Goal: Task Accomplishment & Management: Manage account settings

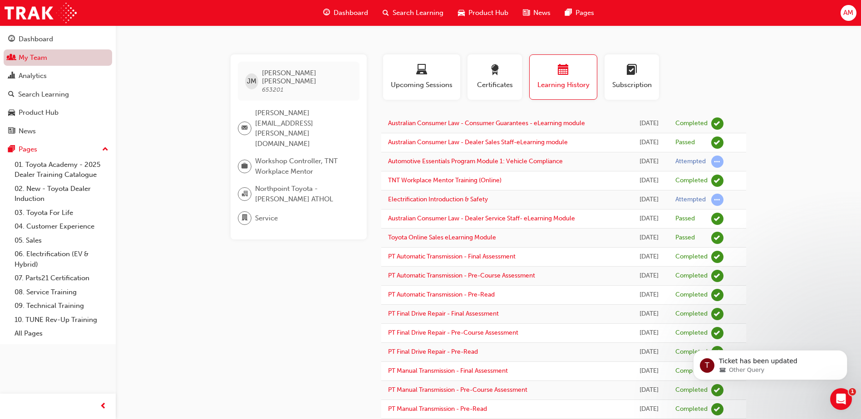
click at [44, 59] on link "My Team" at bounding box center [58, 57] width 108 height 17
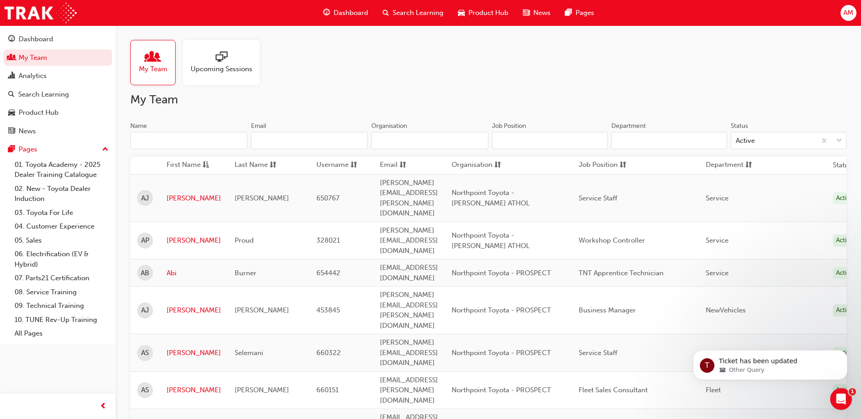
click at [182, 142] on input "Name" at bounding box center [188, 140] width 117 height 17
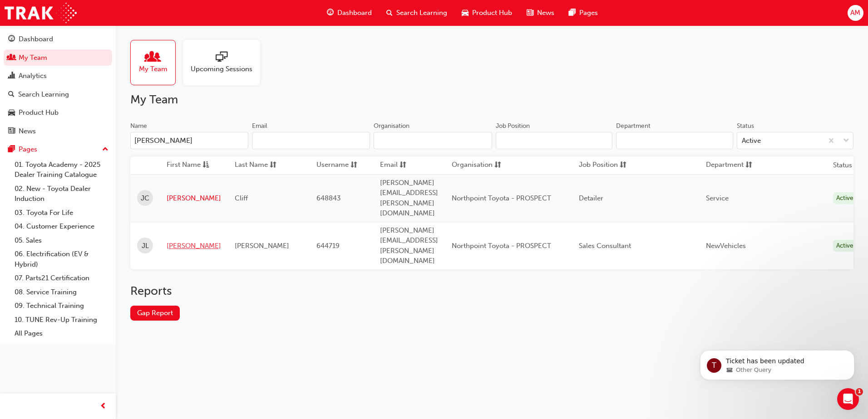
type input "[PERSON_NAME]"
click at [177, 241] on link "[PERSON_NAME]" at bounding box center [194, 246] width 54 height 10
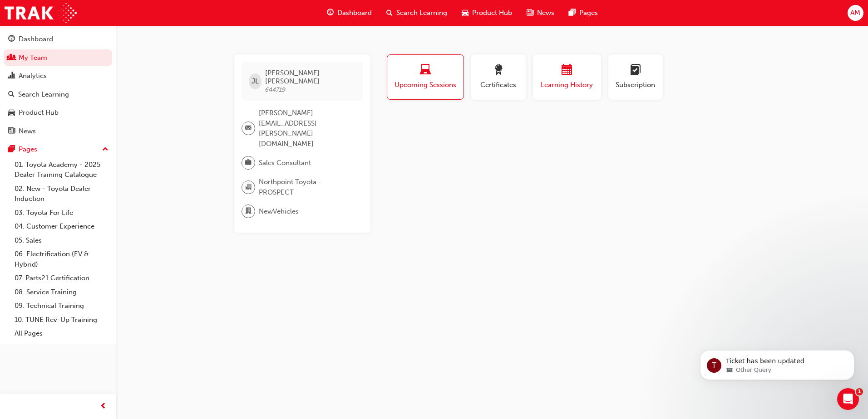
click at [555, 77] on div "button" at bounding box center [567, 71] width 54 height 14
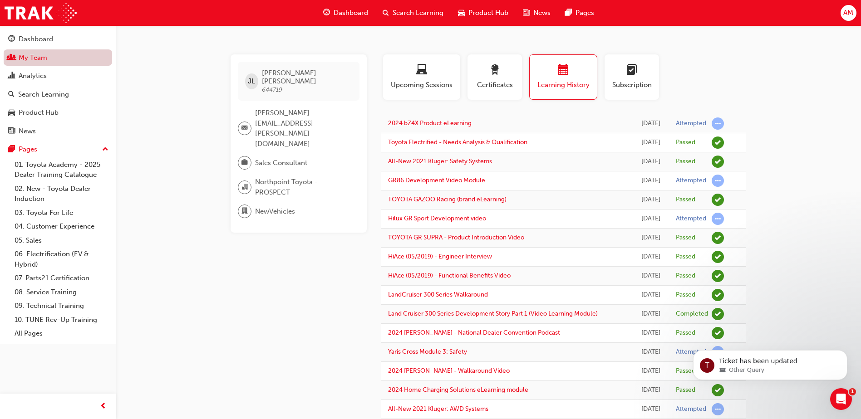
click at [51, 61] on link "My Team" at bounding box center [58, 57] width 108 height 17
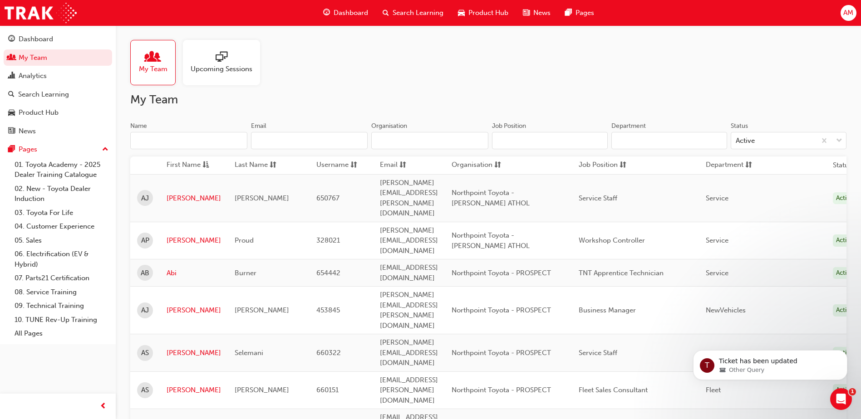
click at [195, 143] on input "Name" at bounding box center [188, 140] width 117 height 17
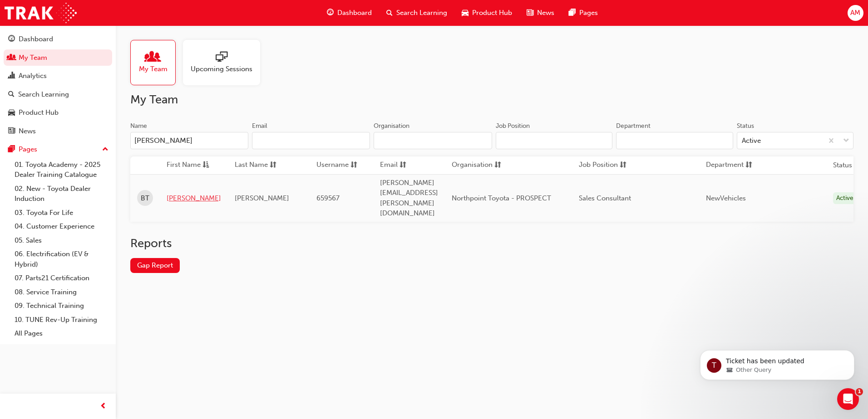
type input "[PERSON_NAME]"
click at [176, 193] on link "[PERSON_NAME]" at bounding box center [194, 198] width 54 height 10
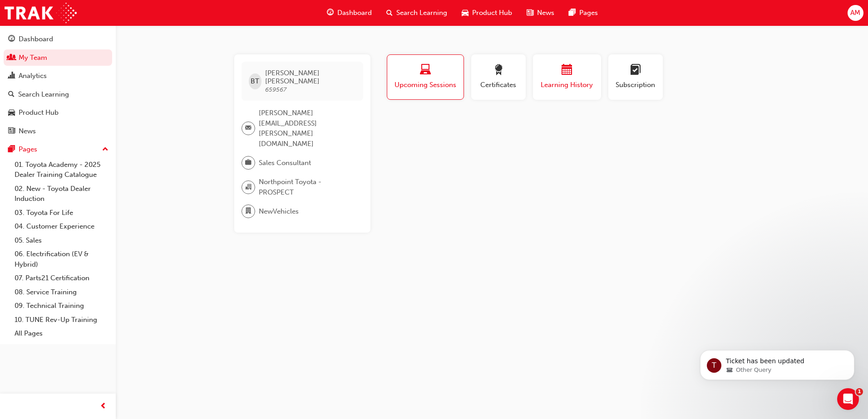
click at [559, 80] on span "Learning History" at bounding box center [567, 85] width 54 height 10
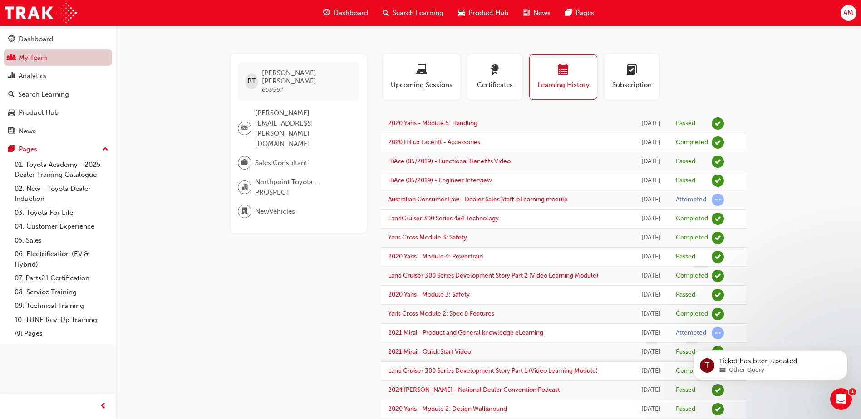
click at [64, 53] on link "My Team" at bounding box center [58, 57] width 108 height 17
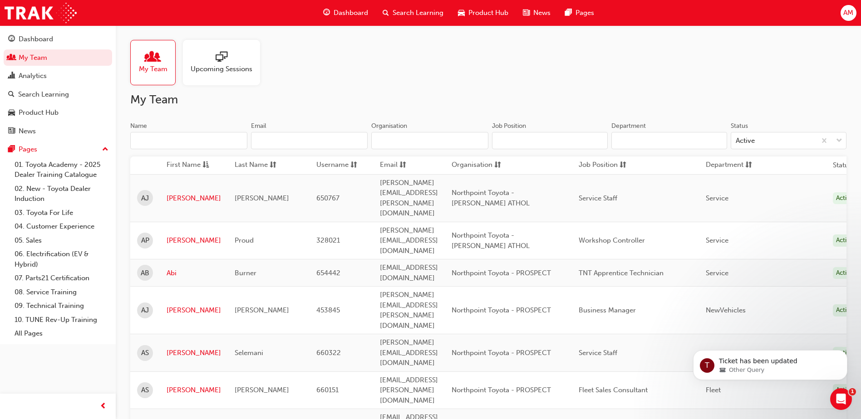
click at [187, 136] on input "Name" at bounding box center [188, 140] width 117 height 17
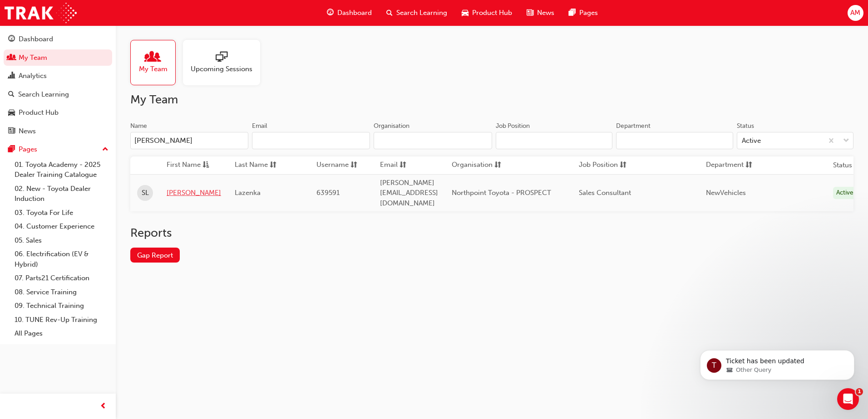
type input "[PERSON_NAME]"
click at [186, 188] on link "[PERSON_NAME]" at bounding box center [194, 193] width 54 height 10
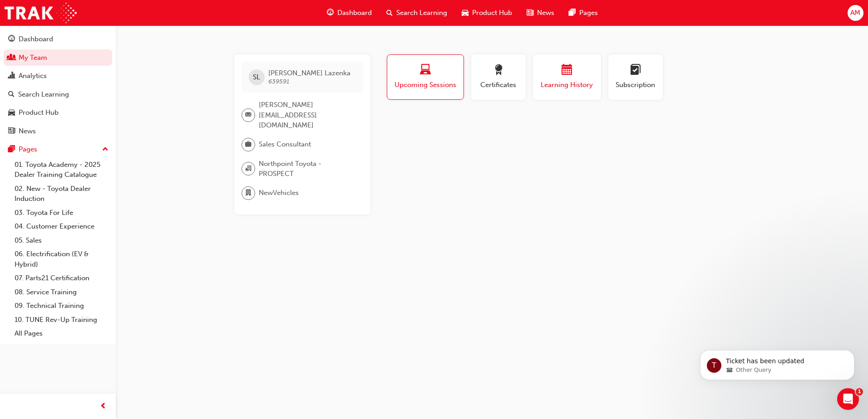
click at [568, 86] on span "Learning History" at bounding box center [567, 85] width 54 height 10
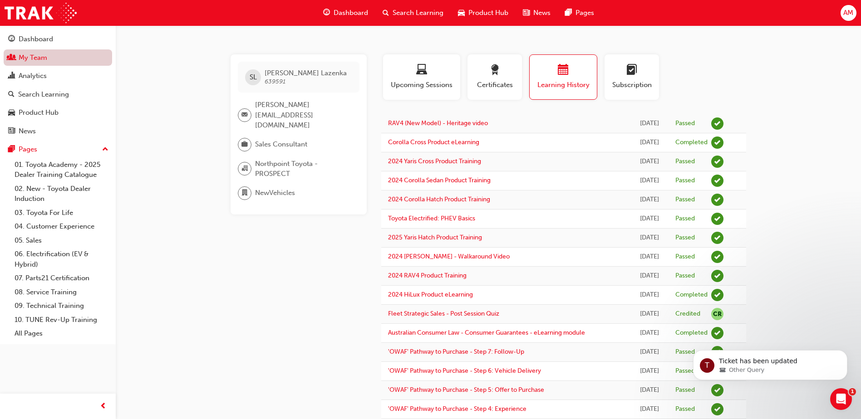
click at [51, 61] on link "My Team" at bounding box center [58, 57] width 108 height 17
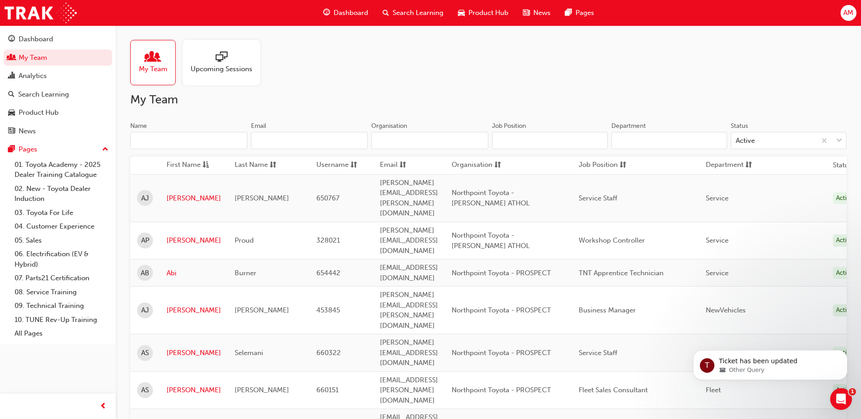
click at [168, 142] on input "Name" at bounding box center [188, 140] width 117 height 17
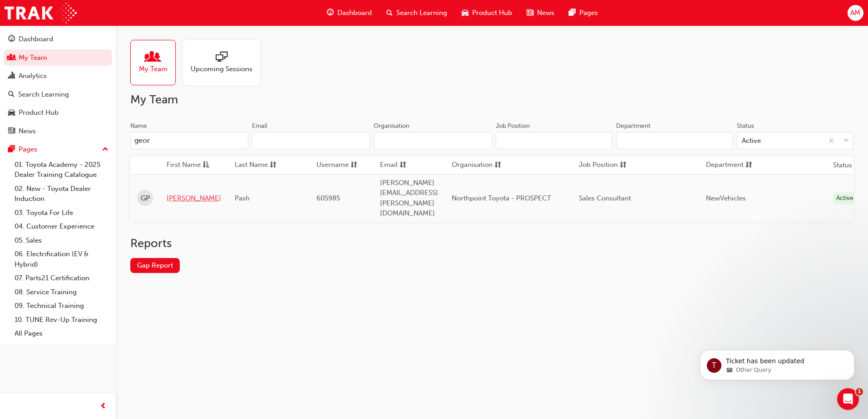
type input "geor"
click at [178, 193] on link "[PERSON_NAME]" at bounding box center [194, 198] width 54 height 10
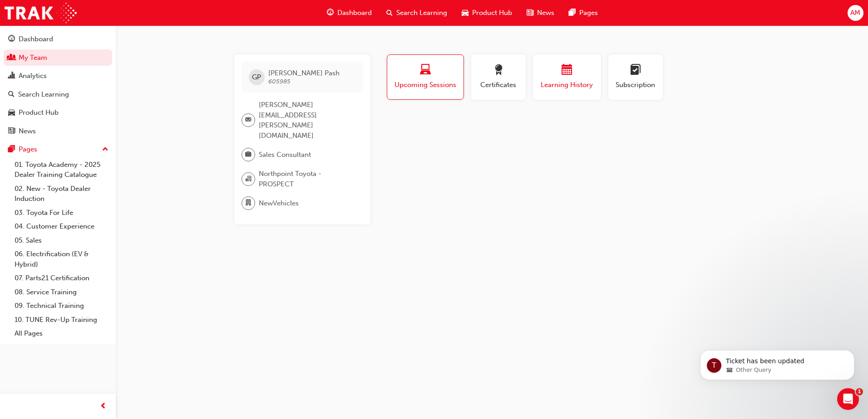
click at [560, 71] on div "button" at bounding box center [567, 71] width 54 height 14
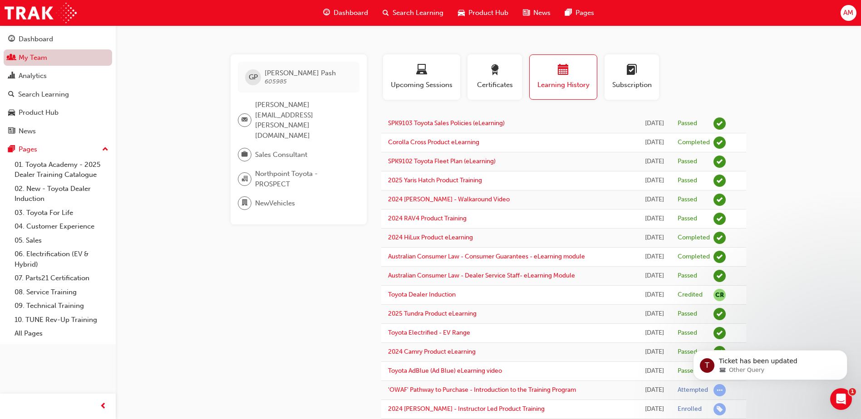
click at [56, 61] on link "My Team" at bounding box center [58, 57] width 108 height 17
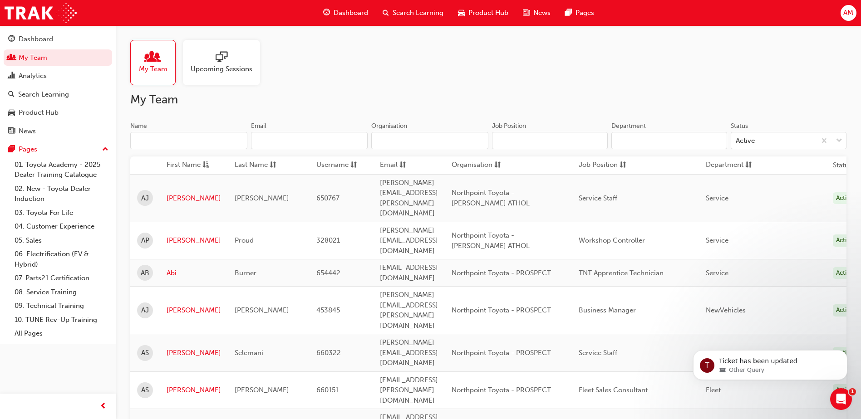
click at [171, 142] on input "Name" at bounding box center [188, 140] width 117 height 17
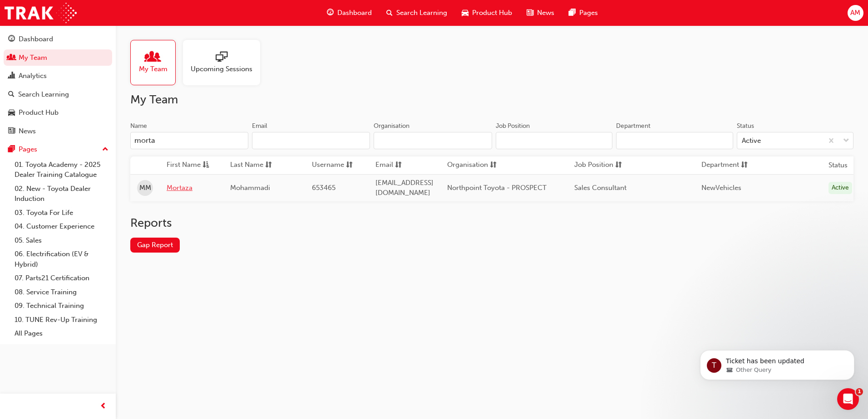
type input "morta"
click at [180, 187] on link "Mortaza" at bounding box center [192, 188] width 50 height 10
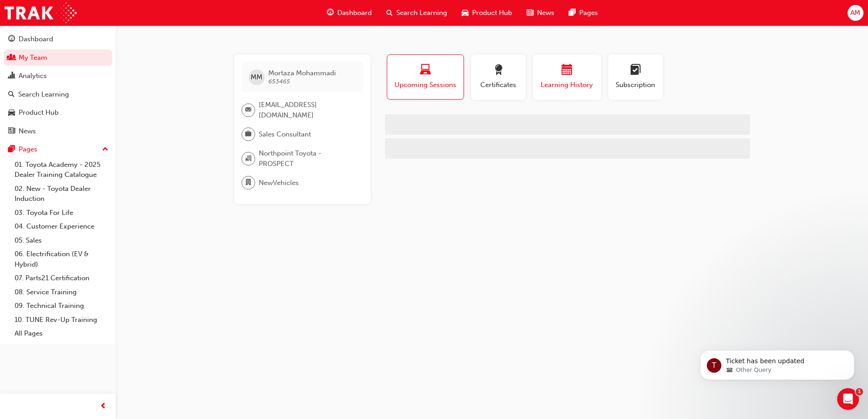
click at [580, 70] on div "button" at bounding box center [567, 71] width 54 height 14
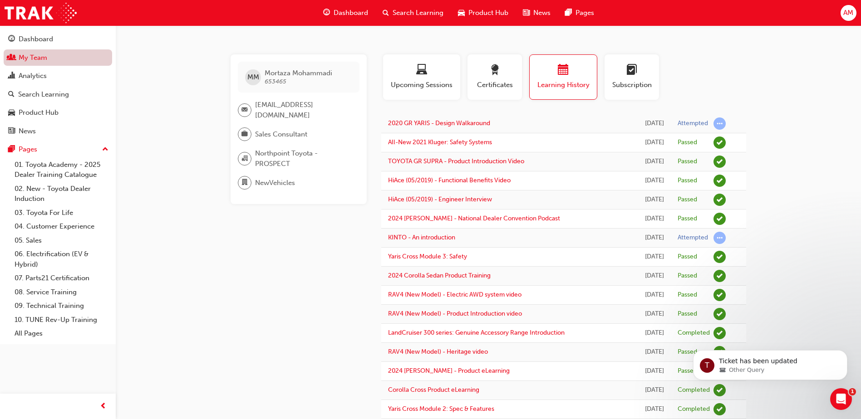
click at [52, 59] on link "My Team" at bounding box center [58, 57] width 108 height 17
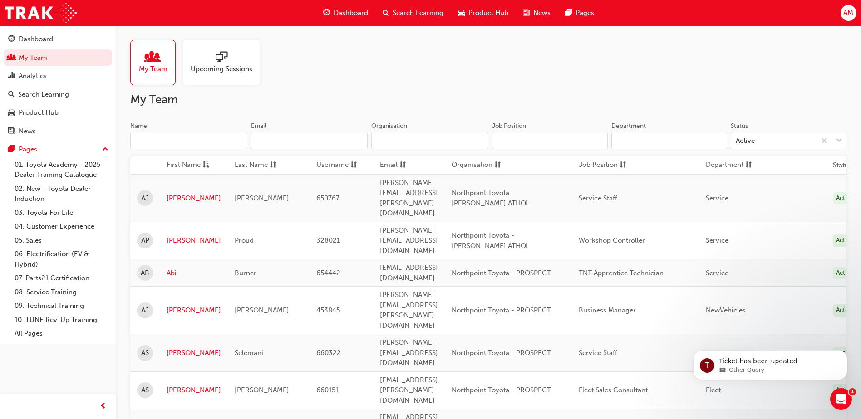
click at [179, 142] on input "Name" at bounding box center [188, 140] width 117 height 17
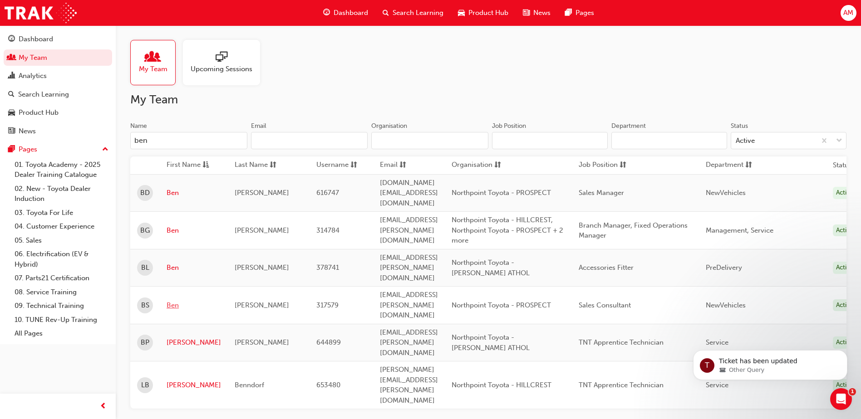
type input "ben"
click at [172, 300] on link "Ben" at bounding box center [194, 305] width 54 height 10
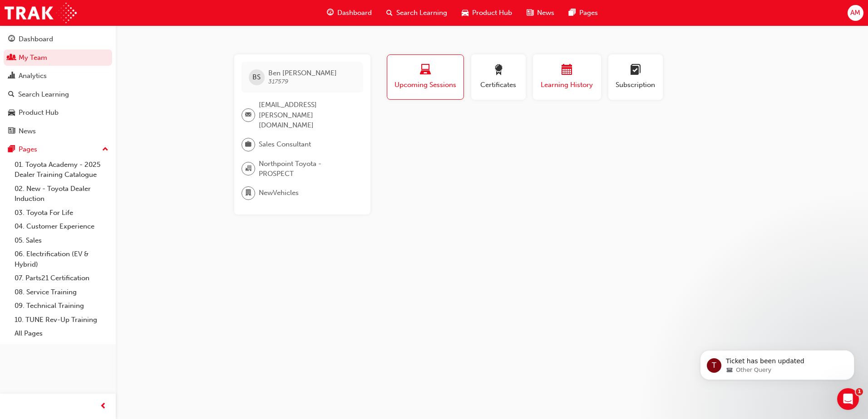
click at [565, 83] on span "Learning History" at bounding box center [567, 85] width 54 height 10
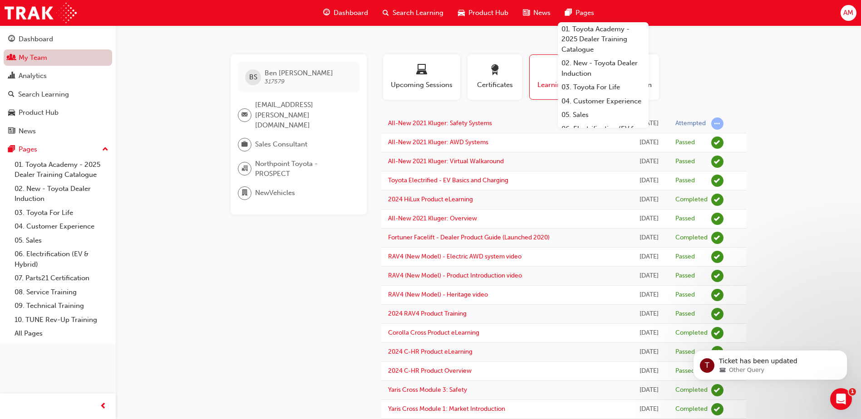
click at [60, 64] on link "My Team" at bounding box center [58, 57] width 108 height 17
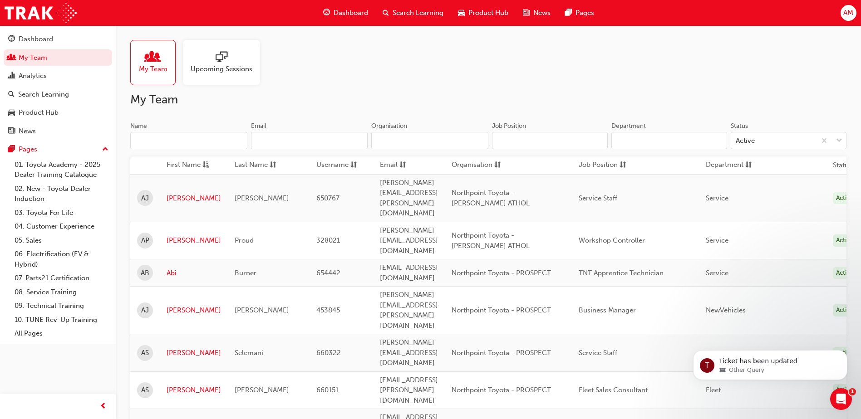
click at [163, 142] on input "Name" at bounding box center [188, 140] width 117 height 17
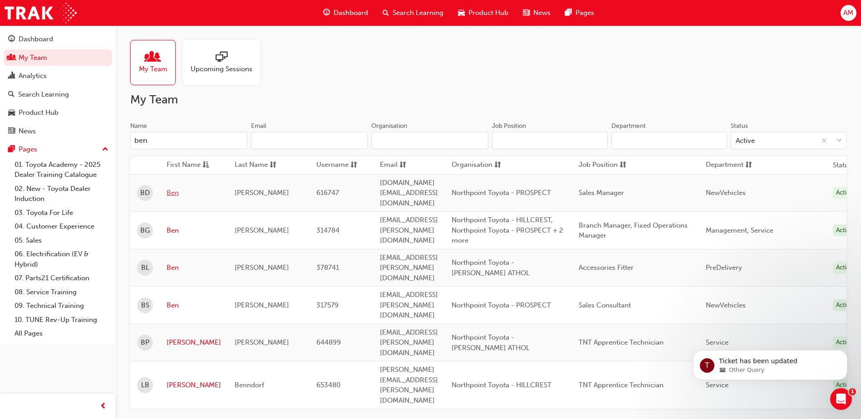
type input "ben"
click at [168, 188] on link "Ben" at bounding box center [194, 193] width 54 height 10
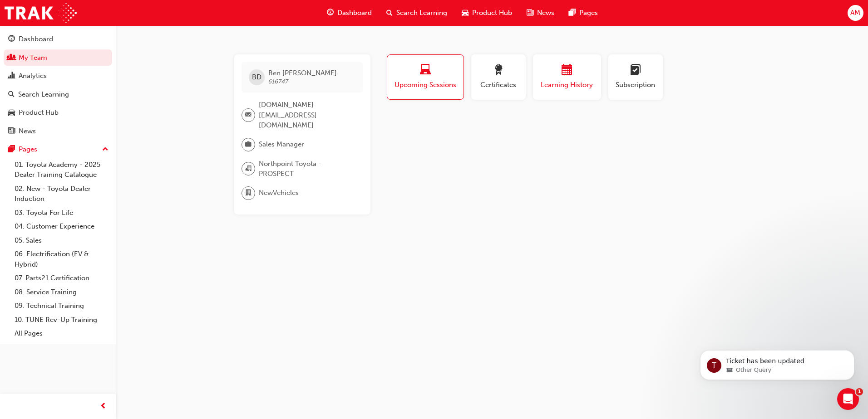
click at [541, 88] on span "Learning History" at bounding box center [567, 85] width 54 height 10
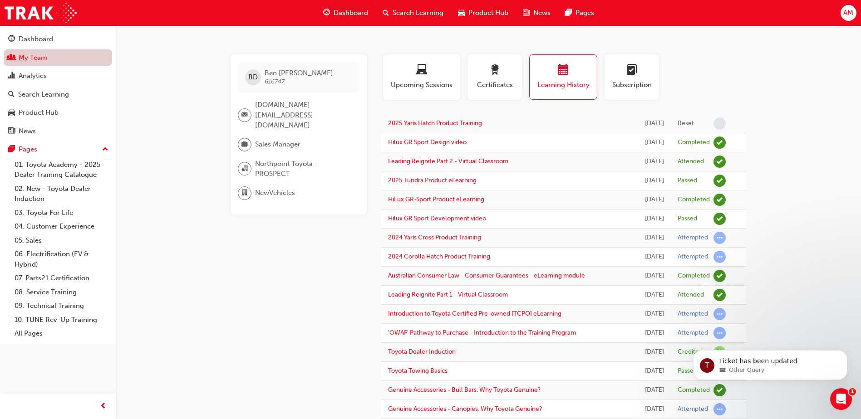
click at [47, 61] on link "My Team" at bounding box center [58, 57] width 108 height 17
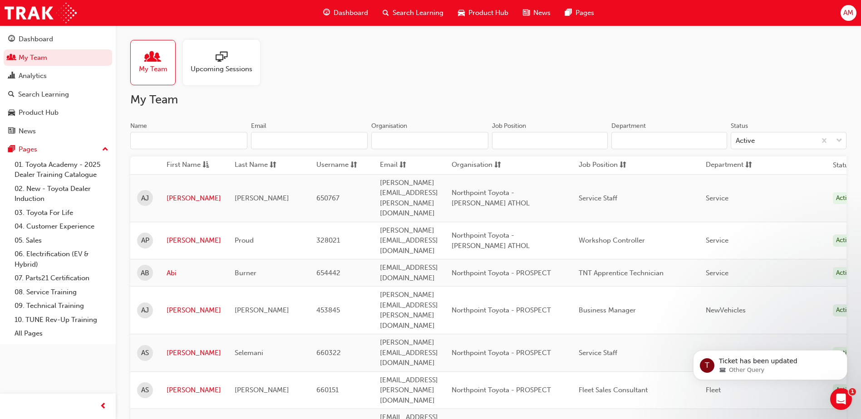
click at [162, 138] on input "Name" at bounding box center [188, 140] width 117 height 17
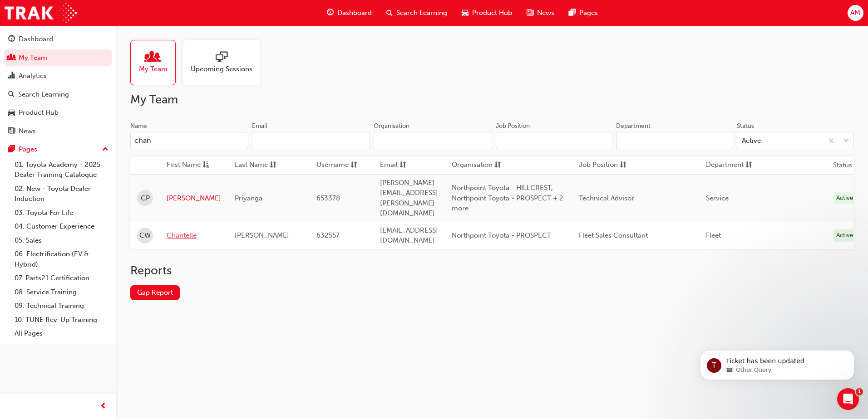
type input "chan"
click at [192, 231] on link "Chantelle" at bounding box center [194, 236] width 54 height 10
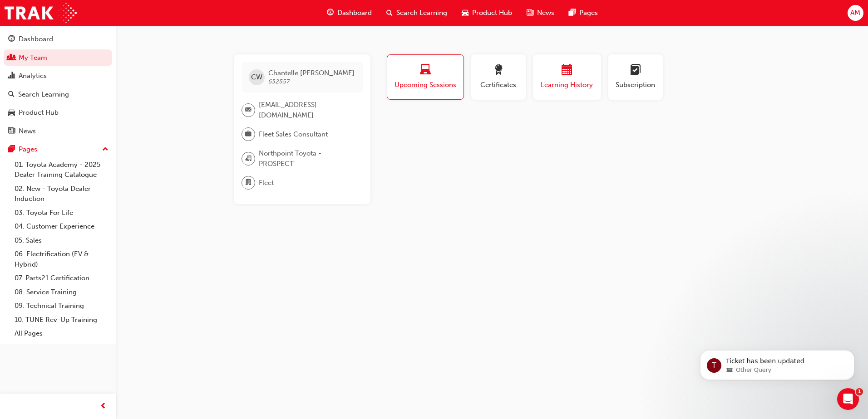
click at [567, 84] on span "Learning History" at bounding box center [567, 85] width 54 height 10
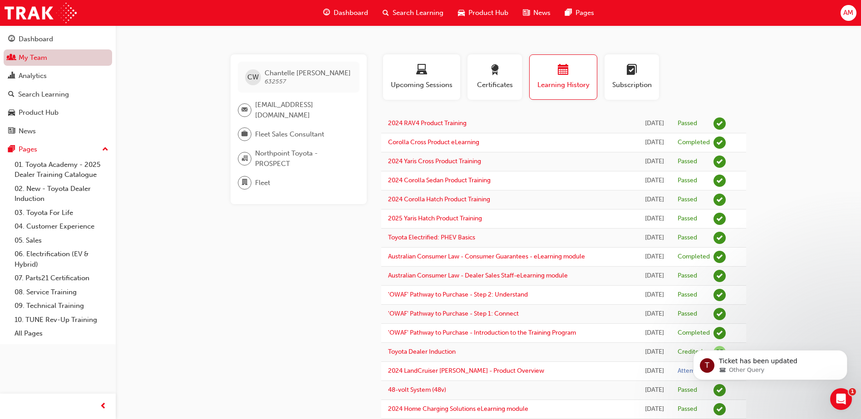
click at [31, 60] on link "My Team" at bounding box center [58, 57] width 108 height 17
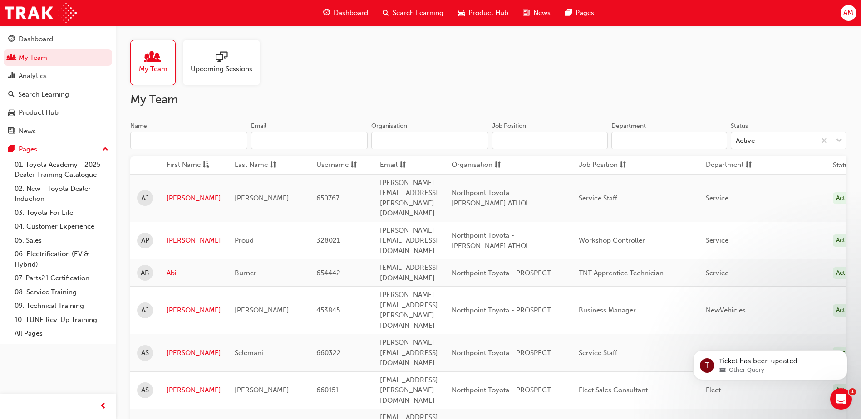
click at [198, 142] on input "Name" at bounding box center [188, 140] width 117 height 17
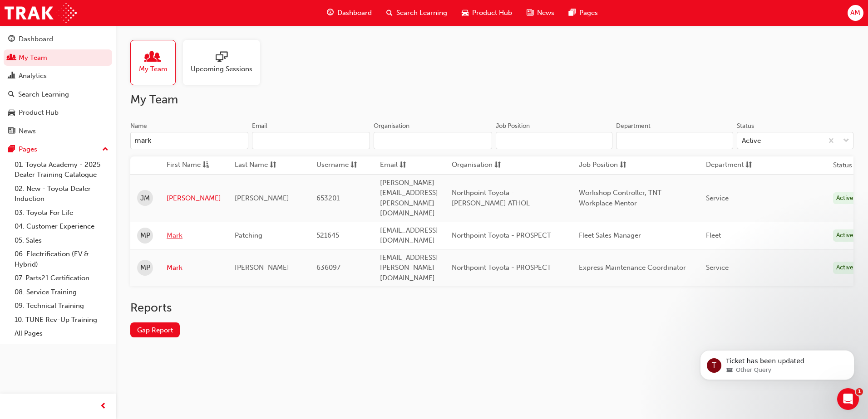
type input "mark"
click at [181, 231] on link "Mark" at bounding box center [194, 236] width 54 height 10
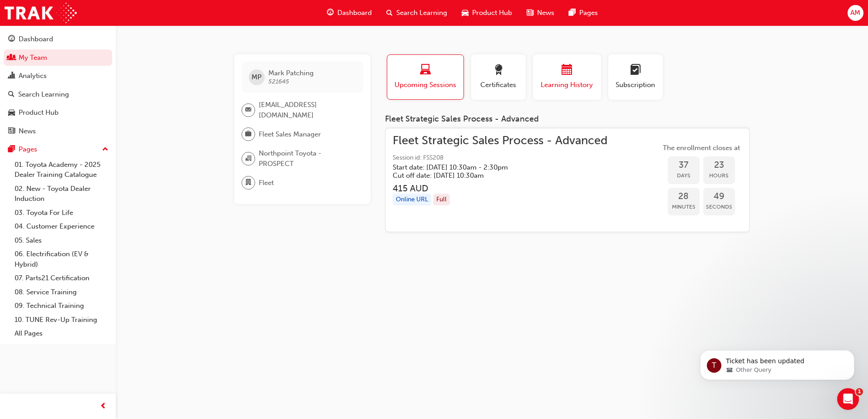
click at [585, 68] on div "button" at bounding box center [567, 71] width 54 height 14
